Goal: Transaction & Acquisition: Purchase product/service

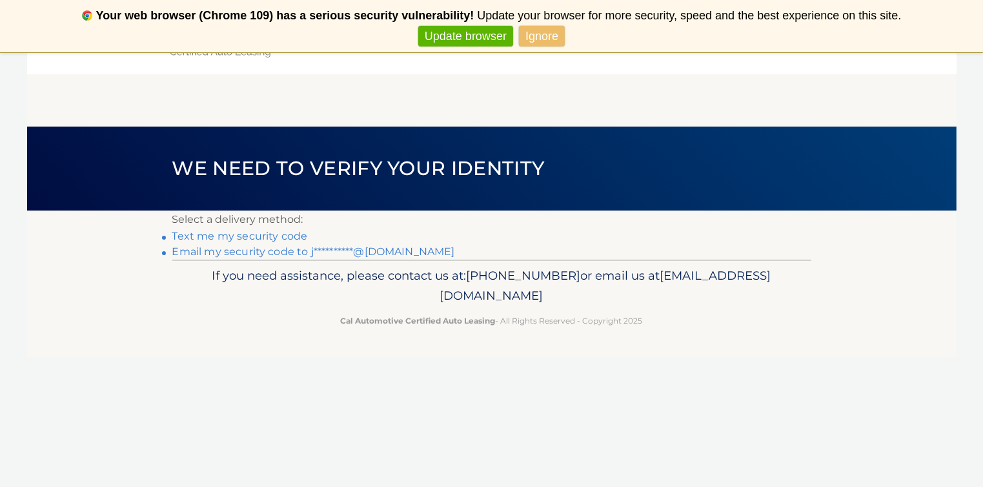
click at [268, 250] on link "**********" at bounding box center [313, 251] width 283 height 12
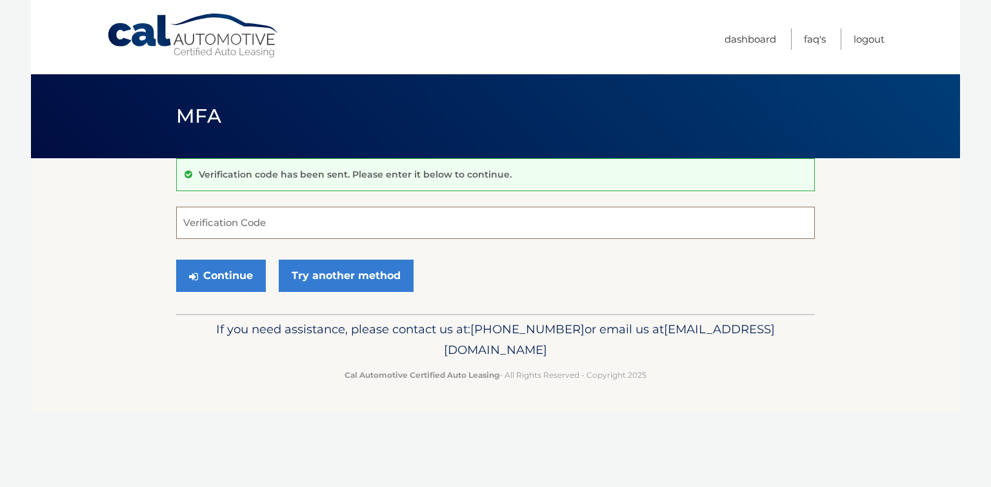
click at [294, 216] on input "Verification Code" at bounding box center [495, 223] width 639 height 32
paste input "056950"
type input "056950"
click at [225, 275] on button "Continue" at bounding box center [221, 275] width 90 height 32
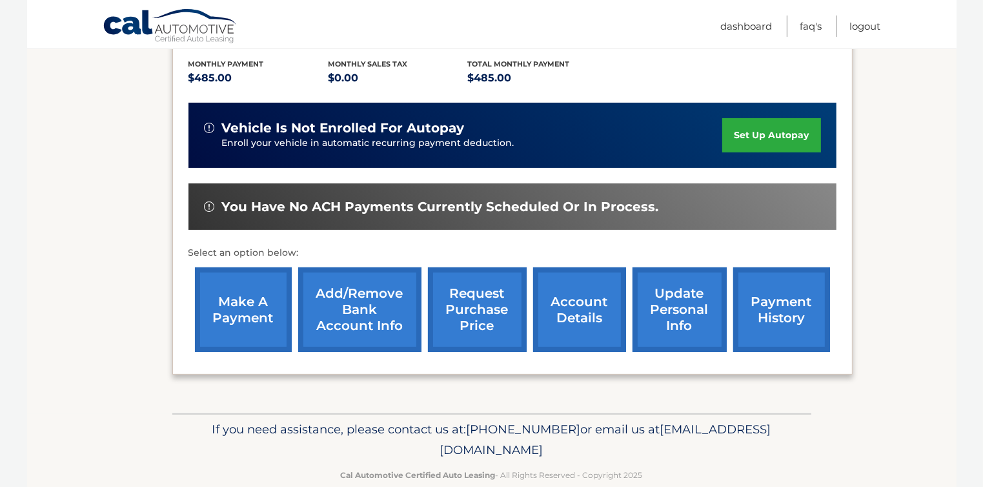
scroll to position [294, 0]
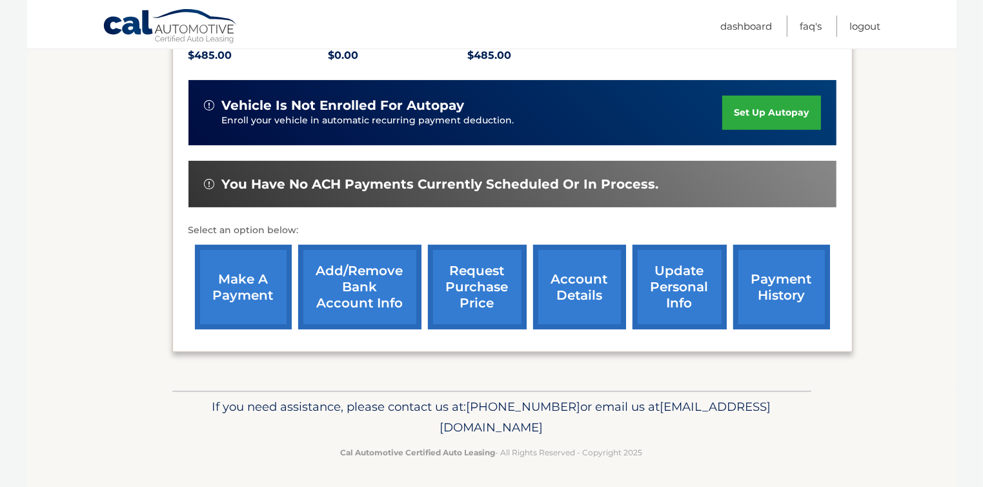
click at [243, 283] on link "make a payment" at bounding box center [243, 287] width 97 height 85
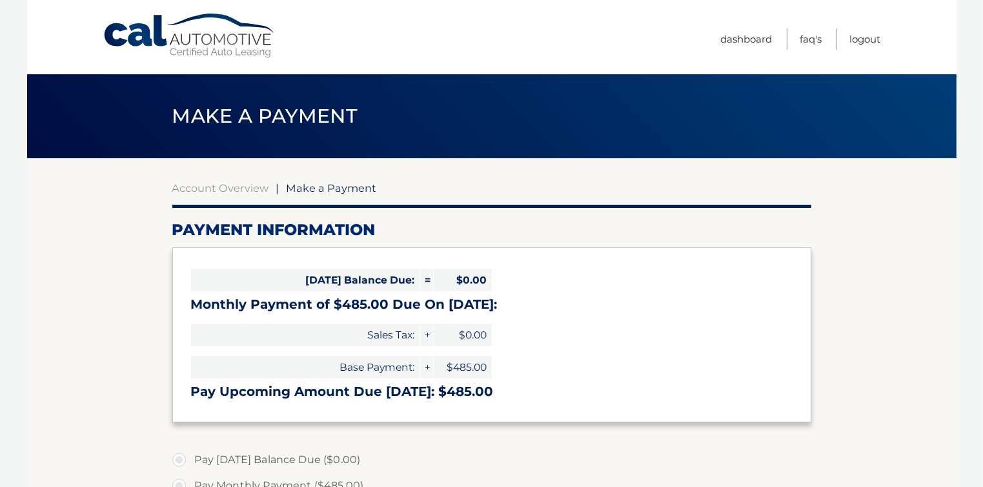
select select "OGMwNWY4NTktYWI5OC00YzhlLTlmZWUtYjkxNmM4Y2JiOGJj"
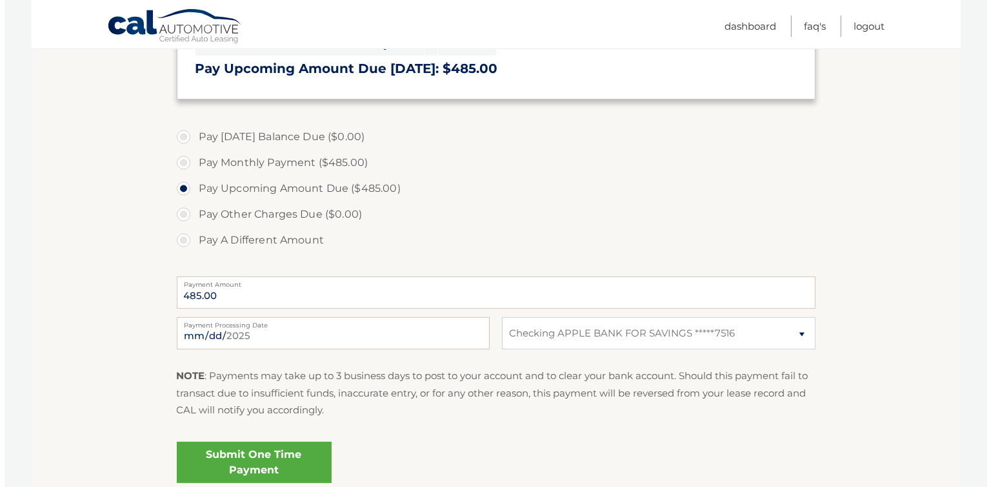
scroll to position [387, 0]
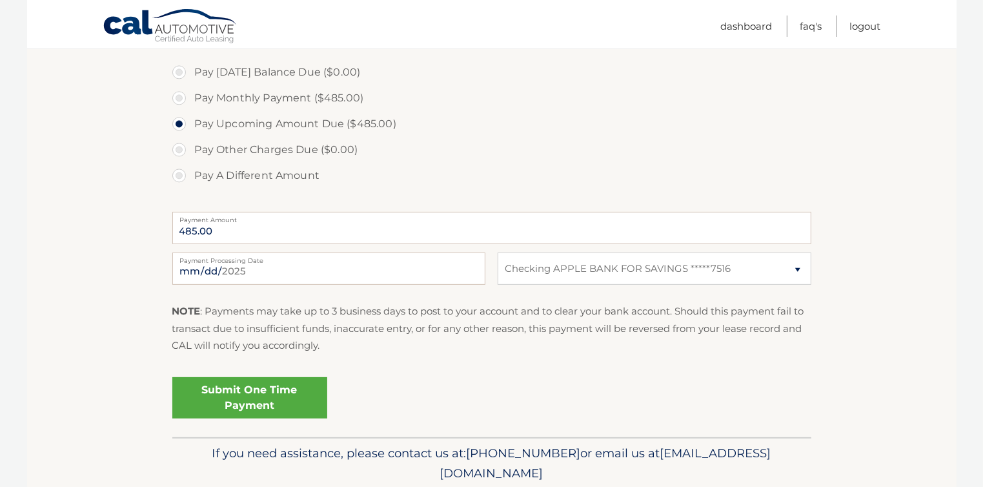
click at [245, 396] on link "Submit One Time Payment" at bounding box center [249, 397] width 155 height 41
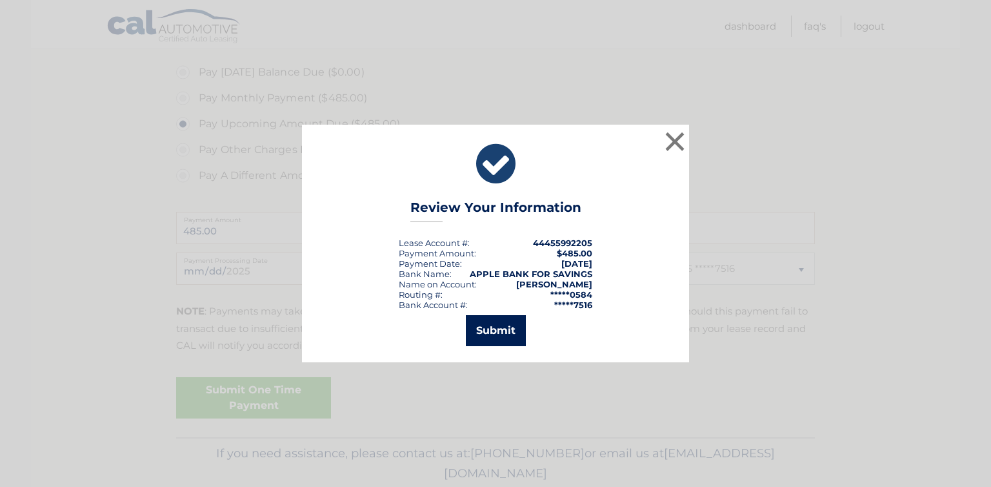
click at [490, 328] on button "Submit" at bounding box center [496, 330] width 60 height 31
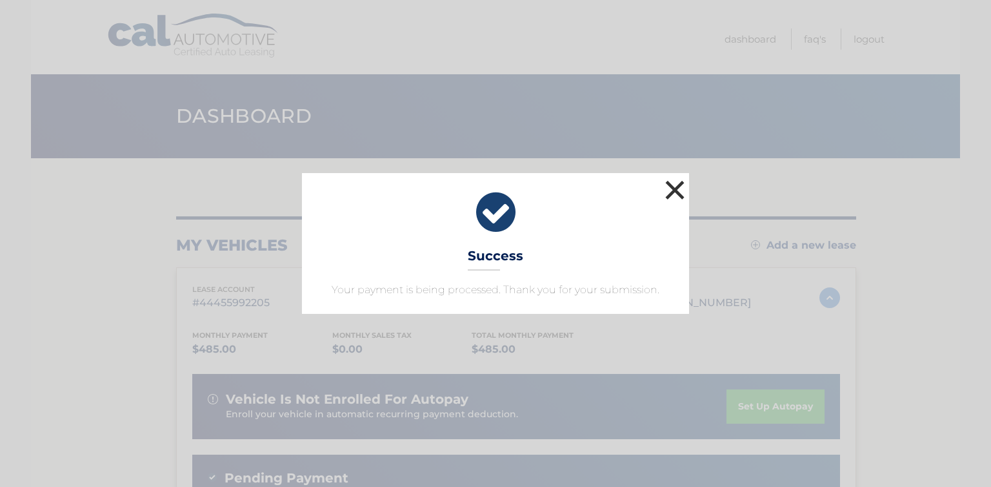
click at [676, 188] on button "×" at bounding box center [675, 190] width 26 height 26
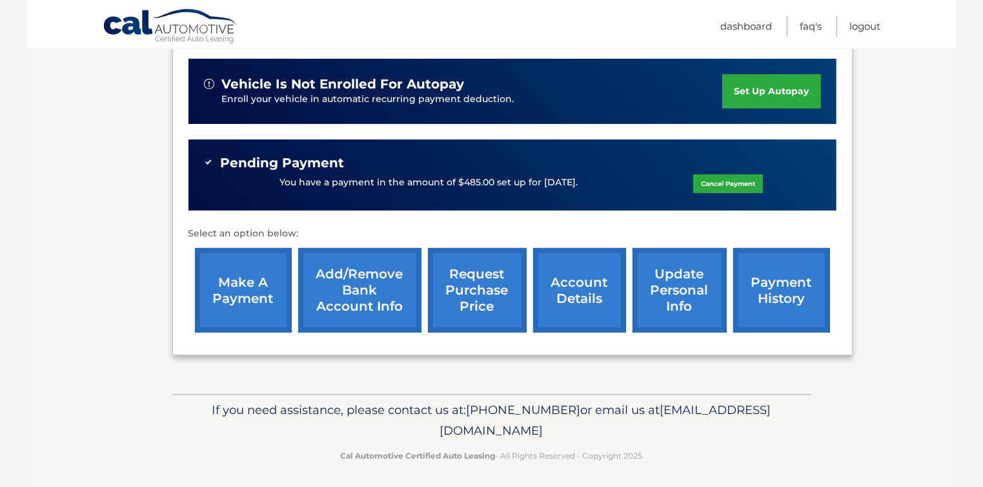
scroll to position [318, 0]
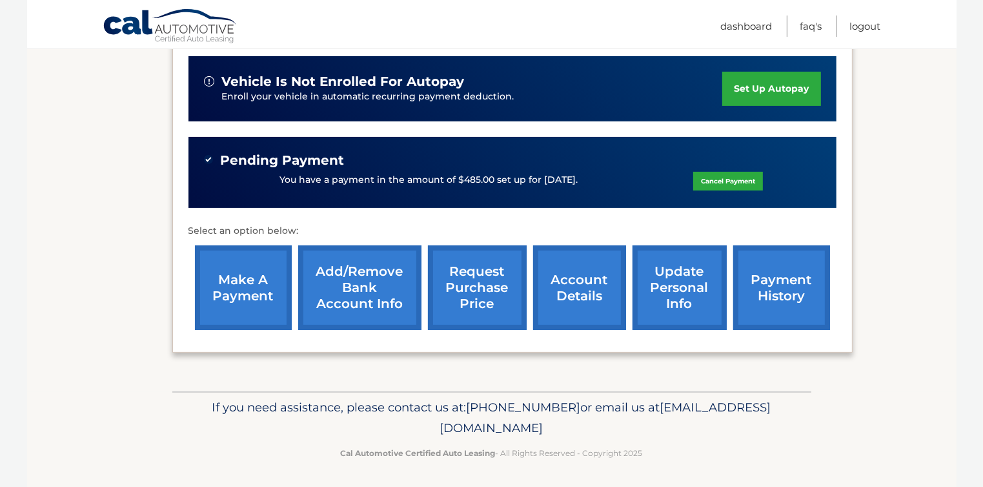
click at [775, 279] on link "payment history" at bounding box center [781, 287] width 97 height 85
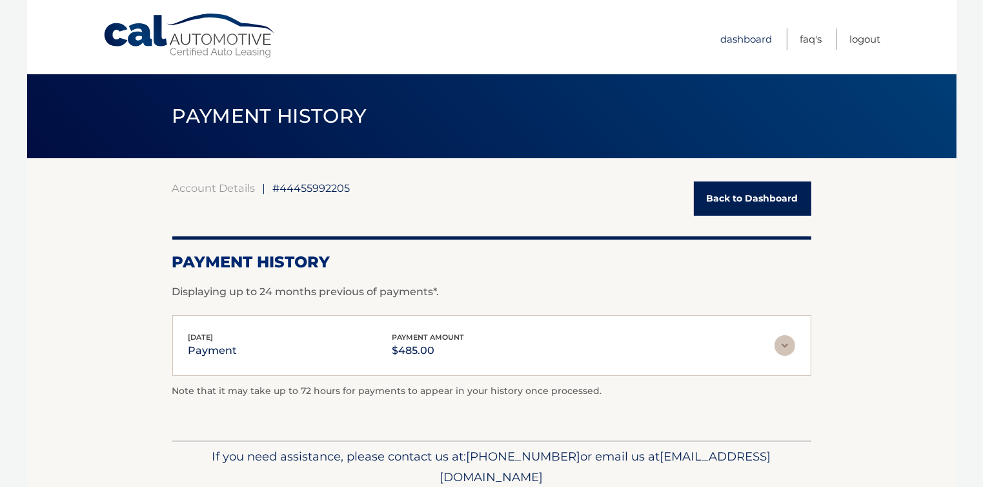
click at [739, 35] on link "Dashboard" at bounding box center [747, 38] width 52 height 21
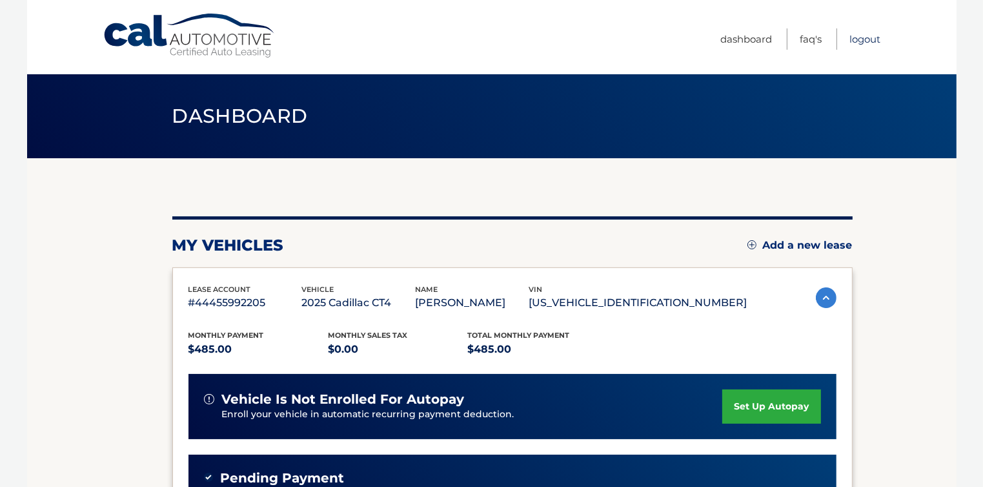
click at [860, 35] on link "Logout" at bounding box center [865, 38] width 31 height 21
